Goal: Navigation & Orientation: Find specific page/section

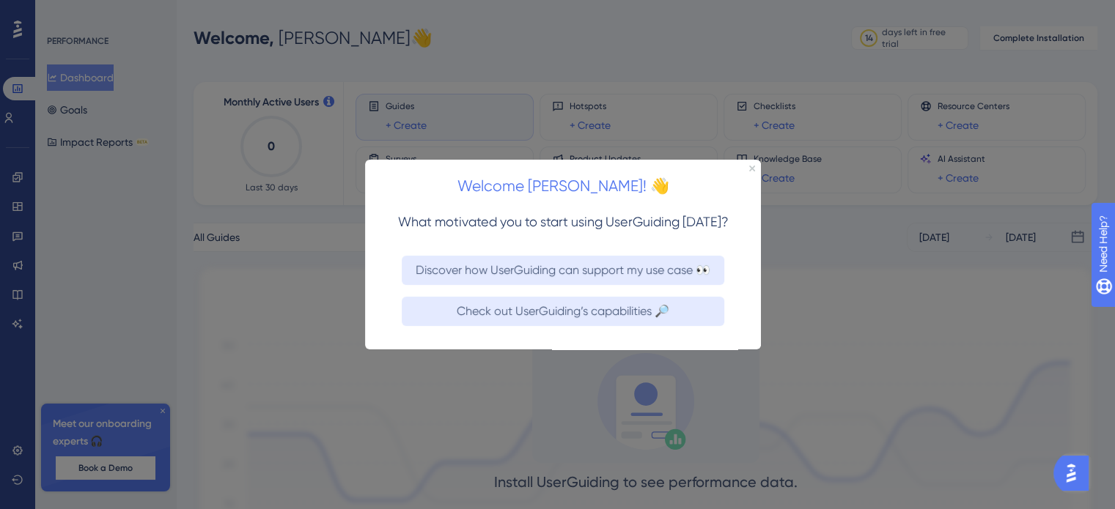
click at [810, 264] on div at bounding box center [557, 254] width 1115 height 509
click at [750, 169] on icon "Close Preview" at bounding box center [752, 168] width 6 height 6
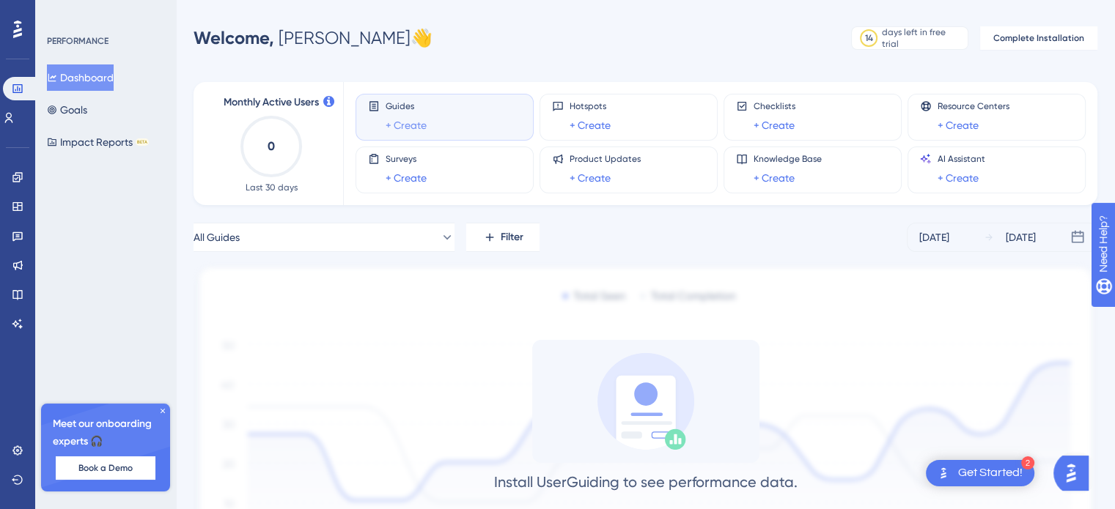
click at [415, 124] on link "+ Create" at bounding box center [406, 126] width 41 height 18
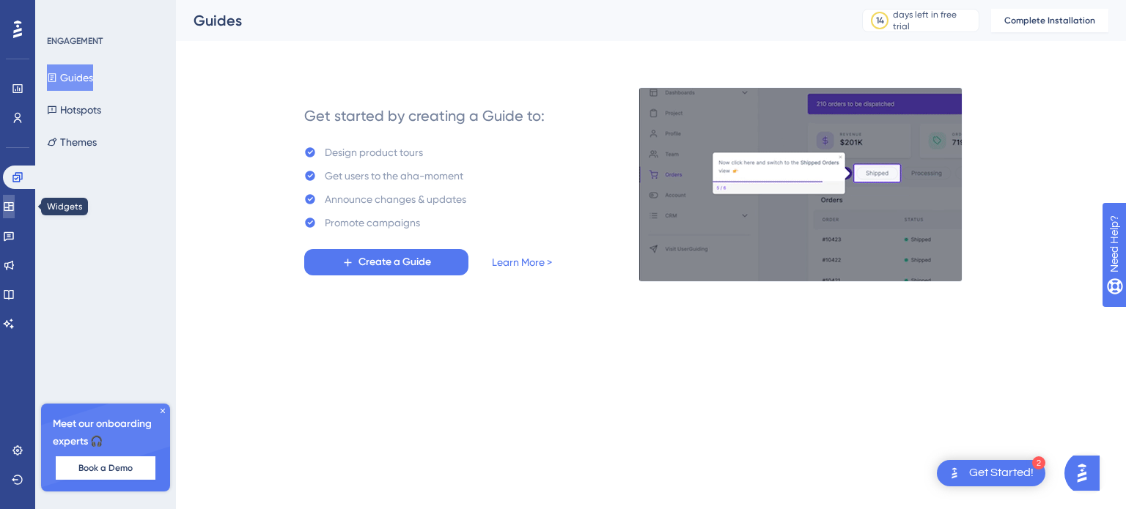
click at [15, 203] on icon at bounding box center [9, 207] width 12 height 12
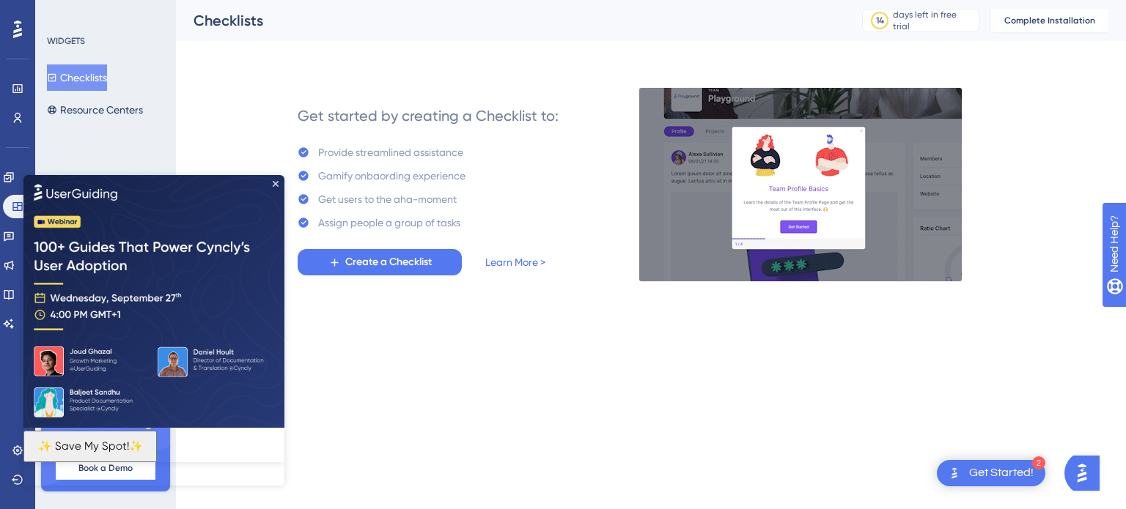
click at [280, 182] on img at bounding box center [153, 300] width 261 height 253
